Goal: Information Seeking & Learning: Learn about a topic

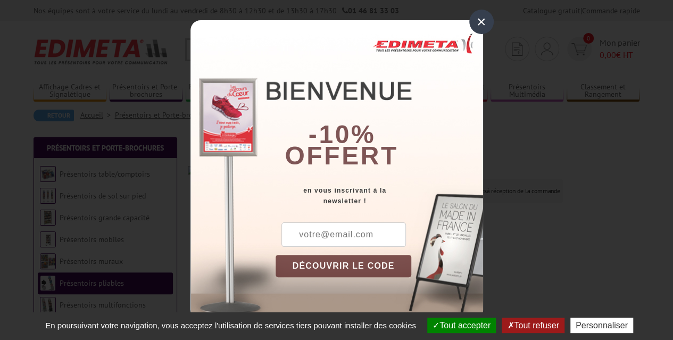
click at [474, 21] on div "×" at bounding box center [481, 22] width 24 height 24
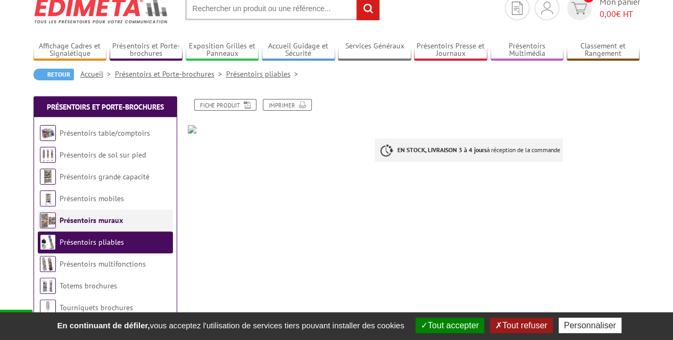
scroll to position [56, 0]
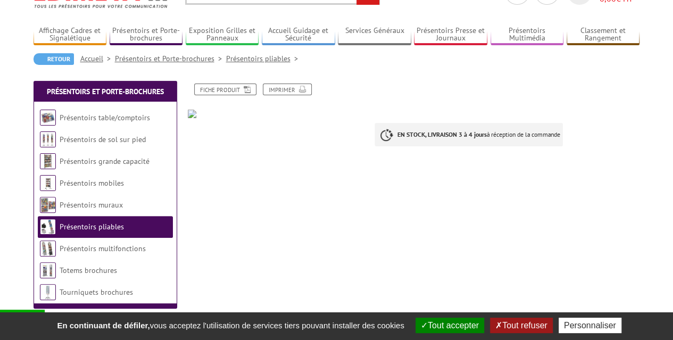
click at [94, 225] on link "Présentoirs pliables" at bounding box center [92, 227] width 64 height 10
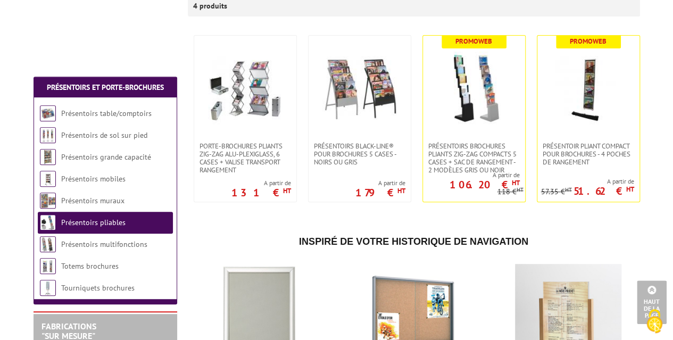
scroll to position [106, 0]
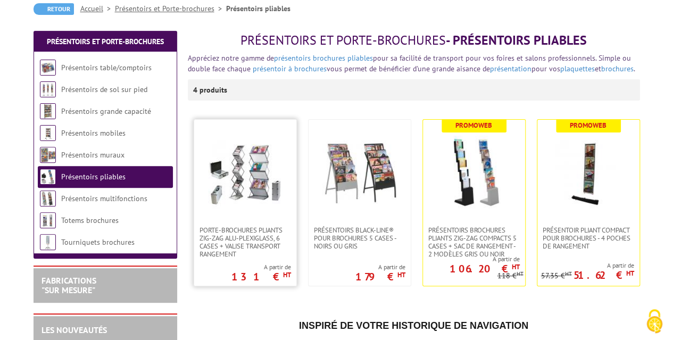
click at [211, 201] on img at bounding box center [245, 173] width 75 height 75
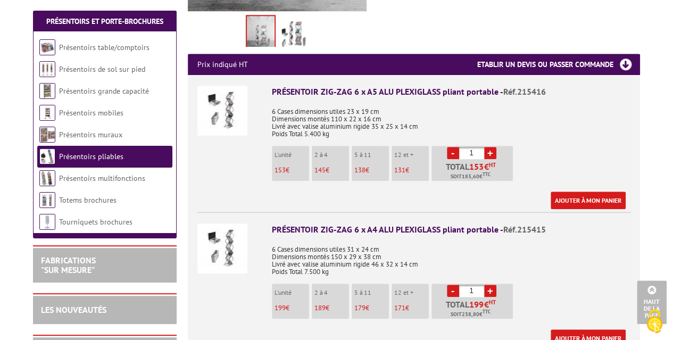
scroll to position [53, 0]
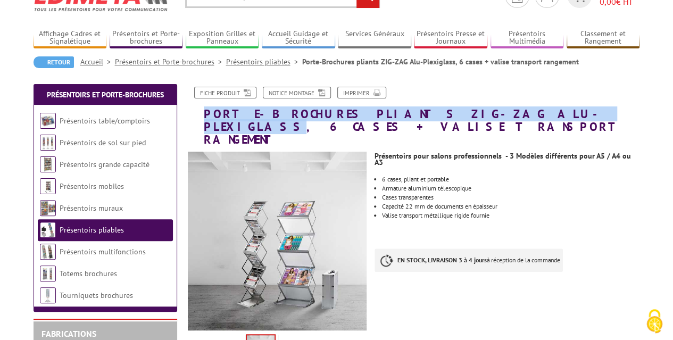
drag, startPoint x: 203, startPoint y: 111, endPoint x: 484, endPoint y: 109, distance: 281.0
click at [484, 109] on h1 "Porte-Brochures pliants ZIG-ZAG Alu-Plexiglass, 6 cases + valise transport rang…" at bounding box center [414, 117] width 468 height 60
copy h1 "Porte-Brochures pliants ZIG-ZAG Alu-Plexiglass"
